Goal: Task Accomplishment & Management: Use online tool/utility

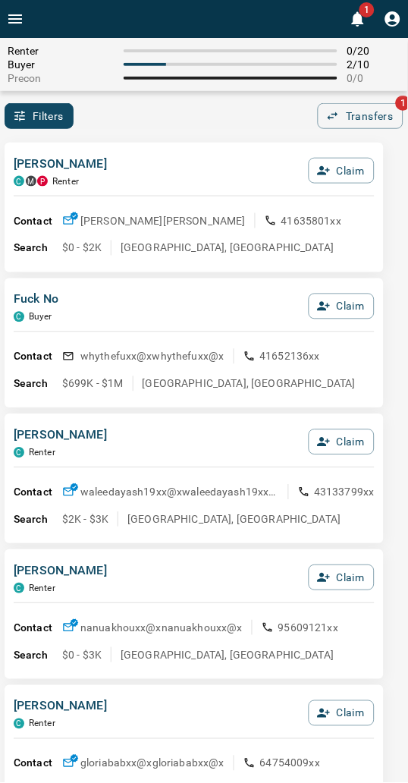
click at [134, 202] on div "Contact [PERSON_NAME] [PERSON_NAME] 41635801xx Search $0 - $2K [GEOGRAPHIC_DATA…" at bounding box center [194, 229] width 361 height 64
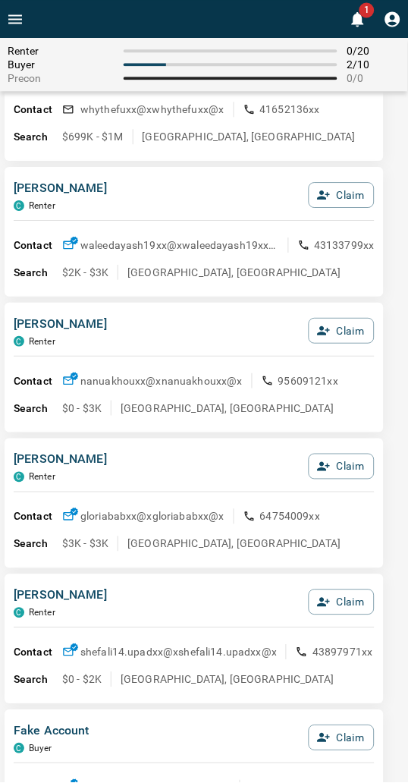
scroll to position [253, 0]
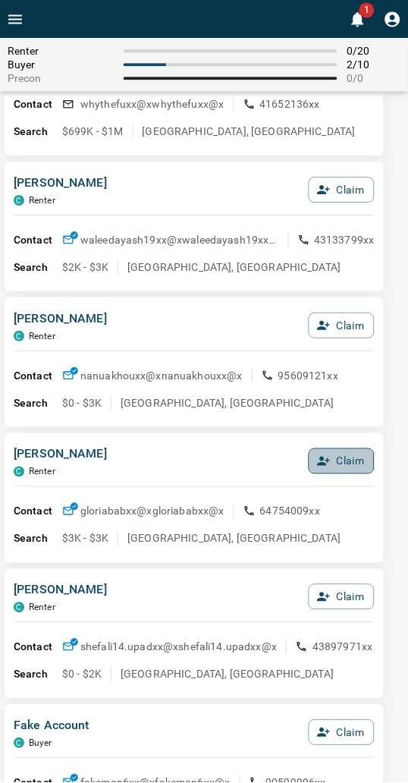
click at [334, 457] on button "Claim" at bounding box center [342, 461] width 66 height 26
click at [334, 457] on button "Confirm Claim" at bounding box center [320, 461] width 108 height 26
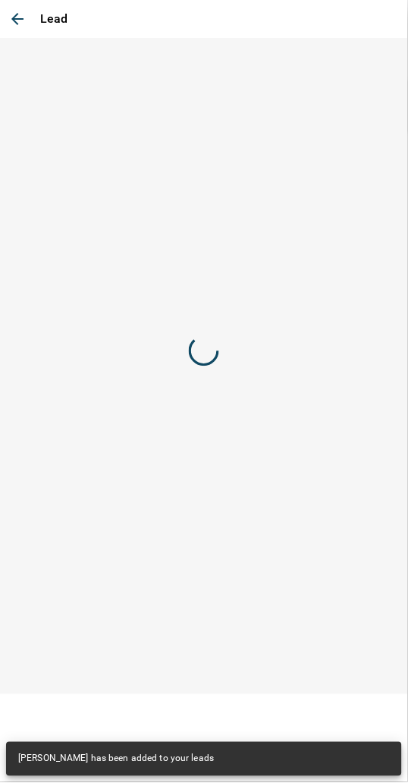
scroll to position [0, 0]
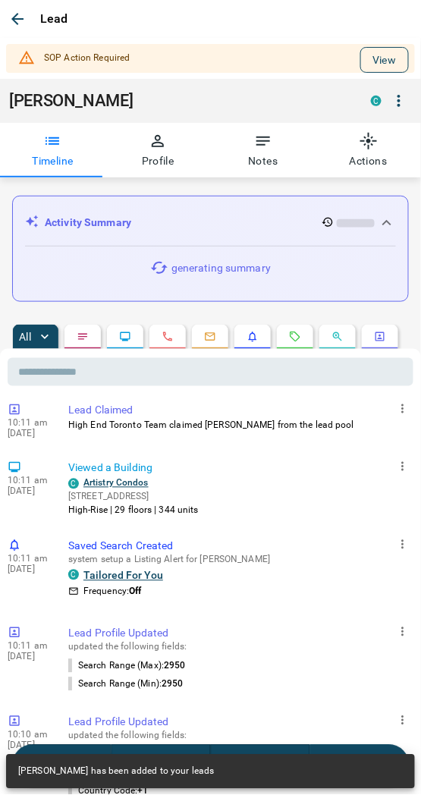
click at [367, 61] on button "View" at bounding box center [384, 60] width 49 height 26
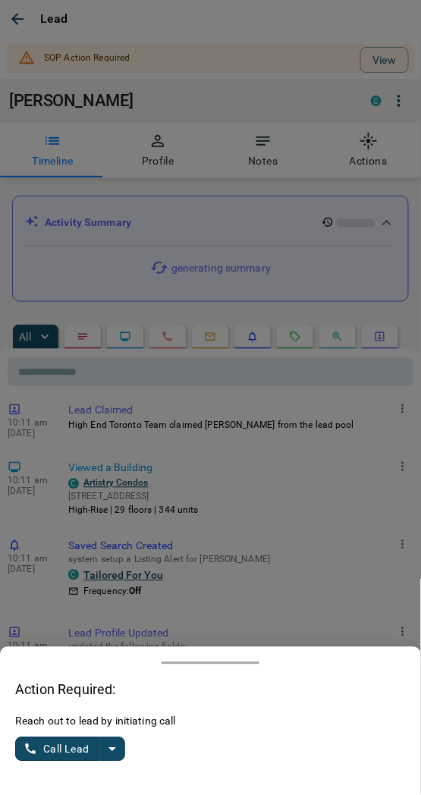
click at [108, 750] on icon "split button" at bounding box center [112, 749] width 18 height 18
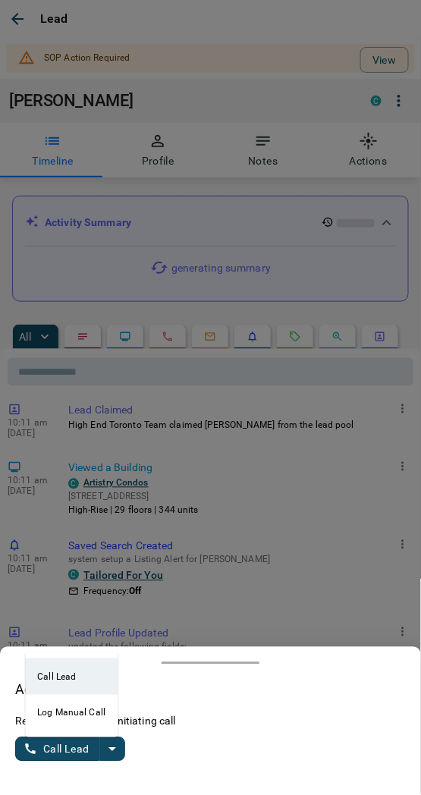
click at [66, 721] on li "Log Manual Call" at bounding box center [71, 713] width 93 height 36
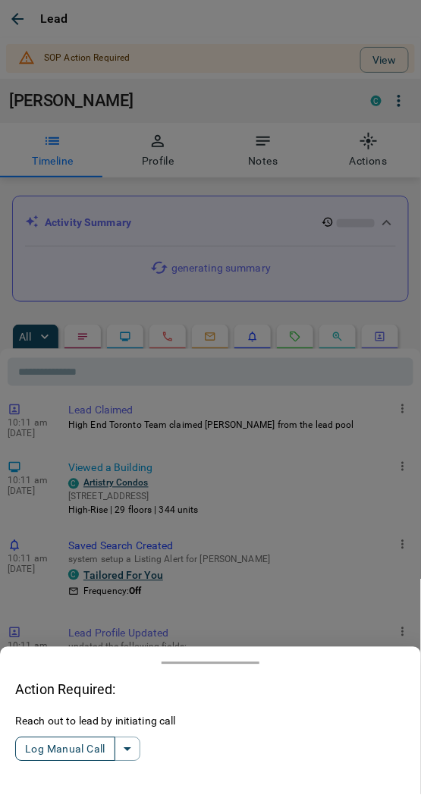
click at [63, 749] on button "Log Manual Call" at bounding box center [65, 749] width 100 height 24
click at [24, 752] on button "Yes" at bounding box center [30, 750] width 30 height 24
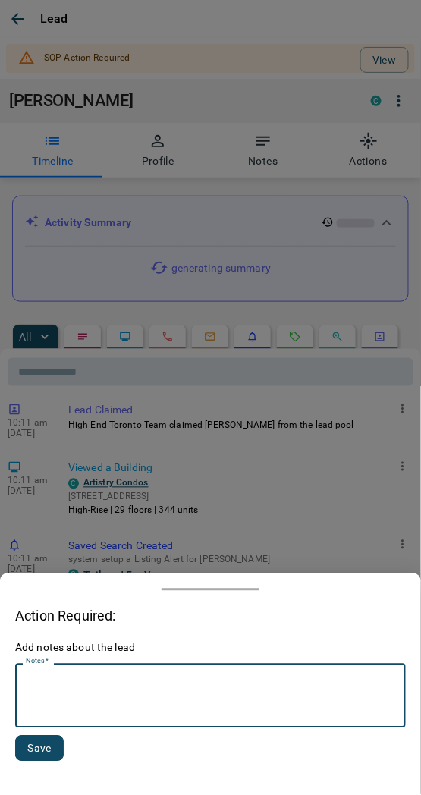
click at [87, 706] on textarea "Notes   *" at bounding box center [210, 697] width 369 height 52
type textarea "*********"
click at [38, 744] on button "Save" at bounding box center [39, 749] width 49 height 26
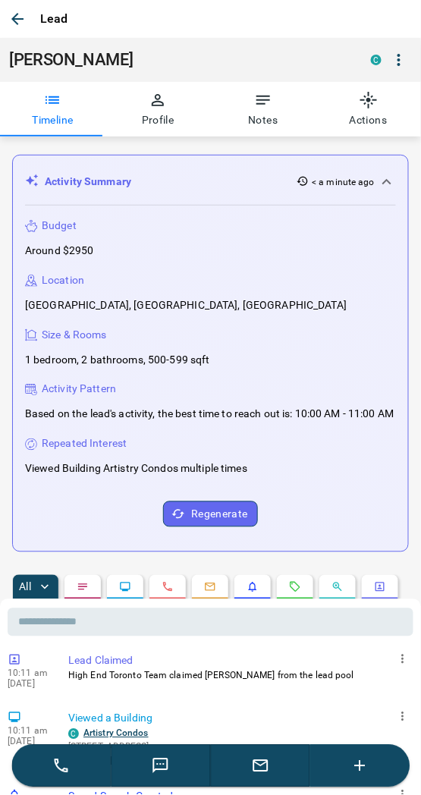
drag, startPoint x: 16, startPoint y: 15, endPoint x: 14, endPoint y: 24, distance: 9.4
click at [15, 15] on icon "button" at bounding box center [17, 19] width 12 height 12
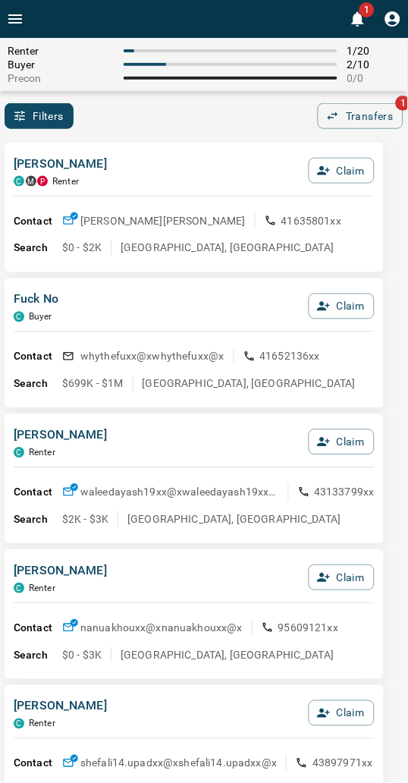
click at [201, 106] on div "Filters 0 Transfers 1" at bounding box center [204, 116] width 408 height 26
